Goal: Find specific page/section: Find specific page/section

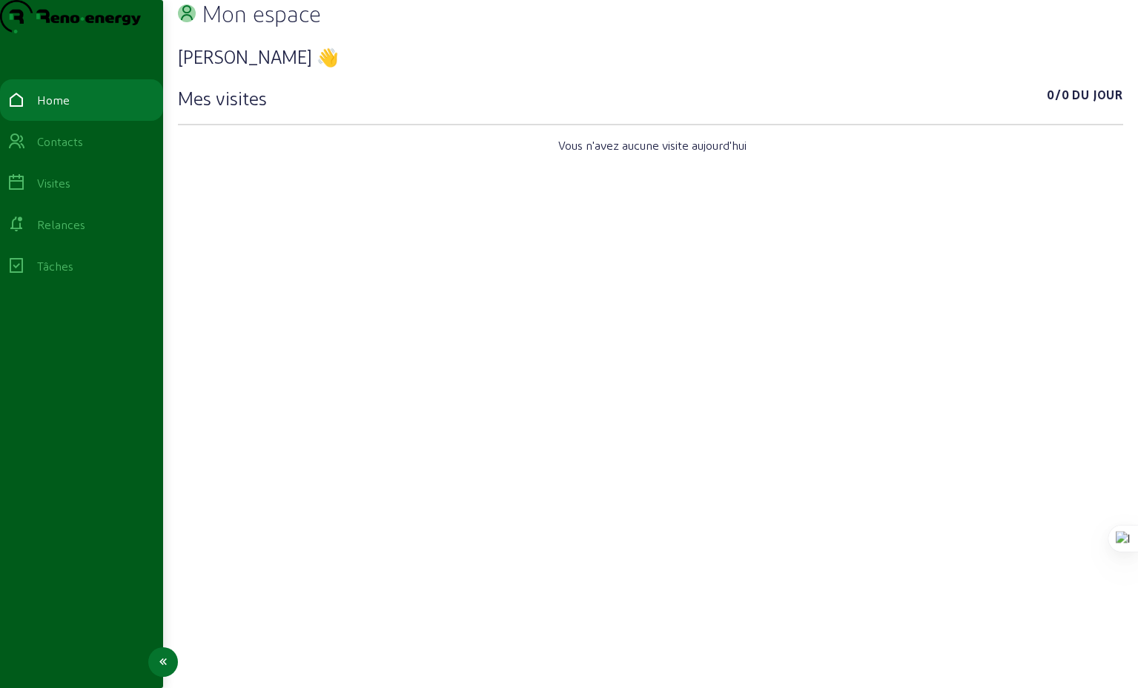
click at [65, 192] on div "Visites" at bounding box center [53, 183] width 33 height 18
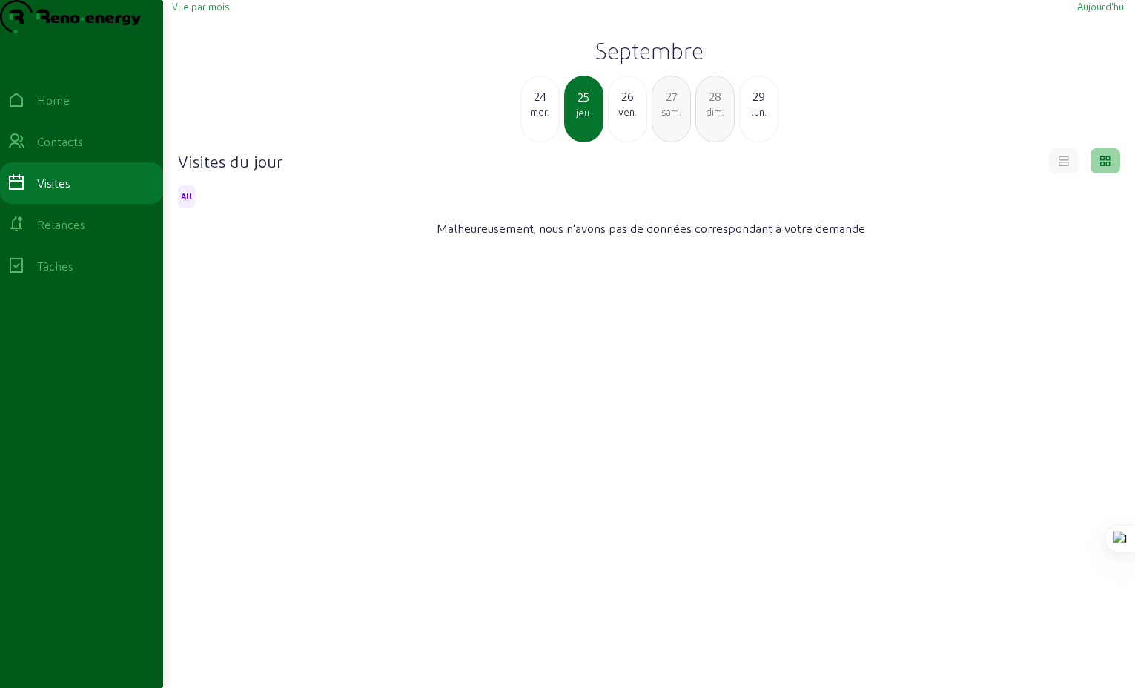
click at [538, 105] on div "24" at bounding box center [540, 97] width 38 height 18
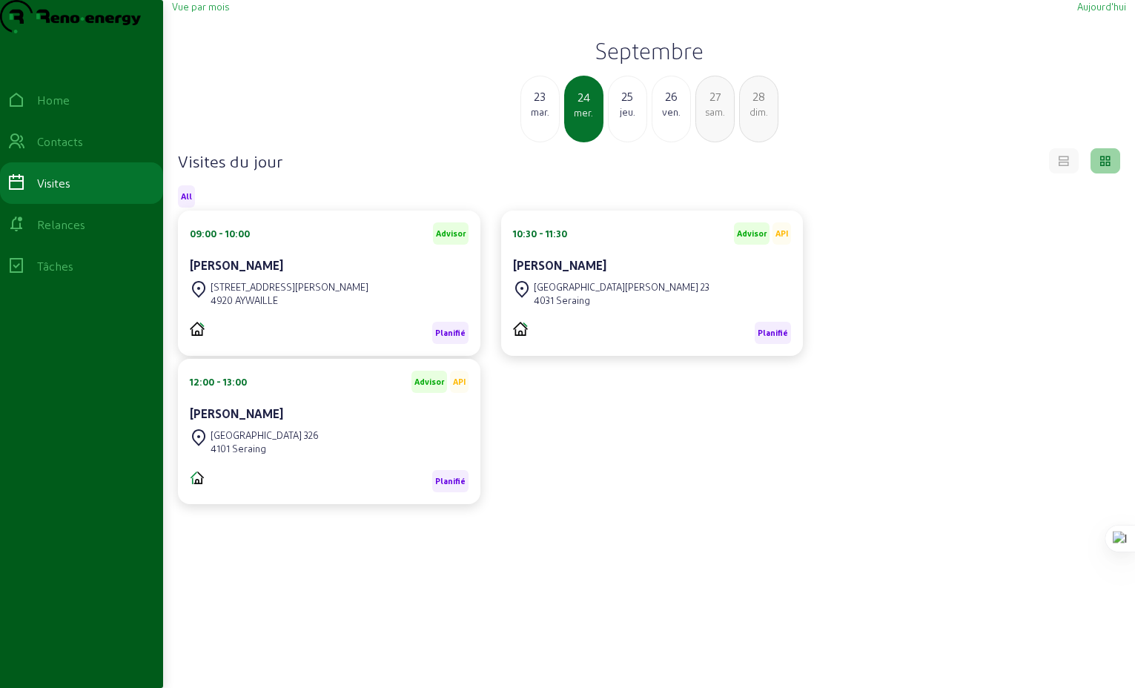
click at [538, 105] on div "23" at bounding box center [540, 97] width 38 height 18
click at [538, 105] on div "22" at bounding box center [540, 97] width 38 height 18
